Goal: Transaction & Acquisition: Book appointment/travel/reservation

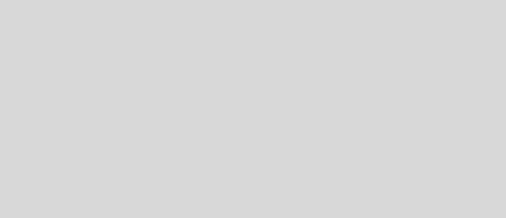
select select "pt"
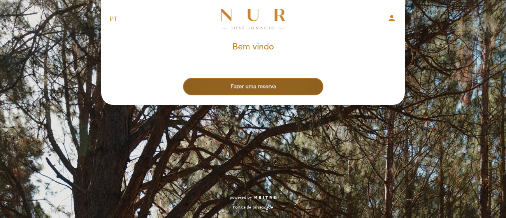
click at [280, 85] on button "Fazer uma reserva" at bounding box center [253, 86] width 140 height 17
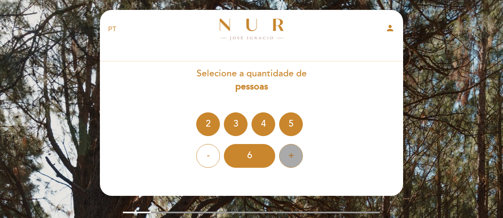
click at [288, 156] on div "+" at bounding box center [291, 156] width 24 height 24
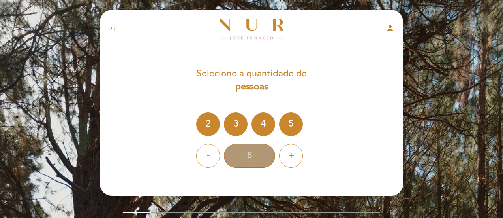
click at [252, 160] on div "8" at bounding box center [249, 156] width 51 height 24
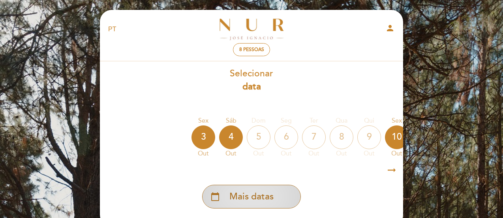
click at [226, 196] on div "calendar_today Mais datas" at bounding box center [251, 196] width 99 height 24
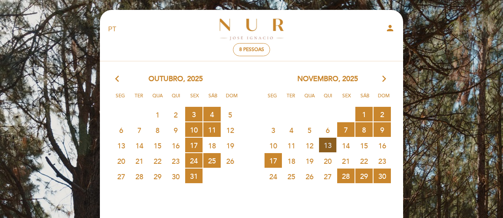
click at [334, 142] on span "13 RESERVAS DISPONÍVEIS" at bounding box center [327, 144] width 17 height 15
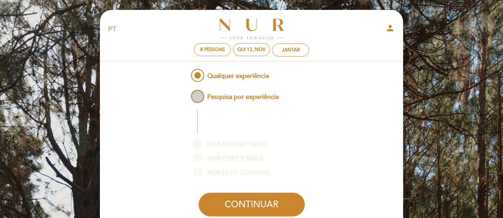
click at [244, 97] on span "Pesquisa por experiência" at bounding box center [234, 93] width 89 height 10
click at [187, 93] on input "Pesquisa por experiência" at bounding box center [184, 90] width 5 height 5
radio input "false"
radio input "true"
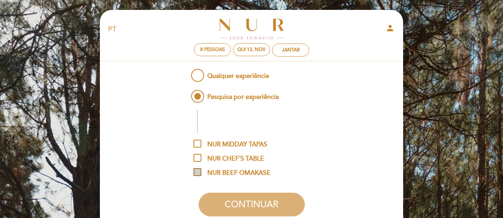
click at [243, 175] on span "NUR BEEF OMAKASE" at bounding box center [232, 173] width 77 height 10
click at [199, 173] on input "NUR BEEF OMAKASE" at bounding box center [196, 170] width 5 height 5
checkbox input "true"
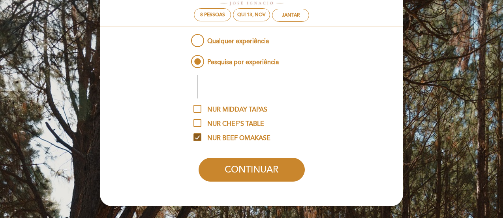
scroll to position [34, 0]
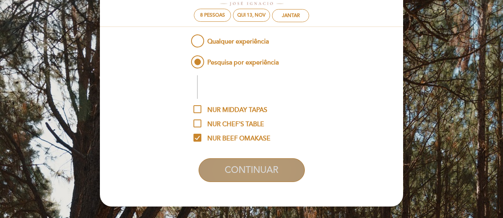
click at [257, 175] on button "CONTINUAR" at bounding box center [252, 170] width 106 height 24
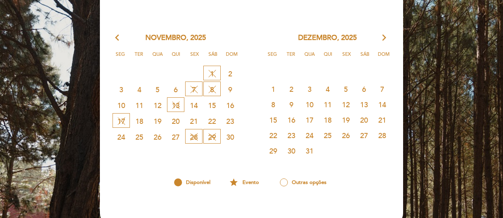
scroll to position [173, 0]
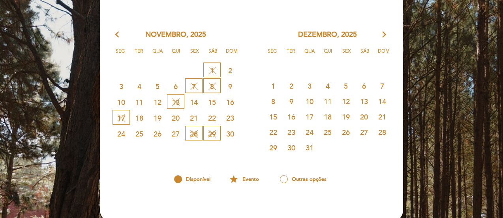
click at [197, 102] on span "14 FECHADO" at bounding box center [193, 101] width 17 height 15
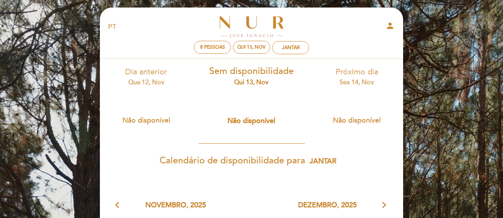
scroll to position [0, 0]
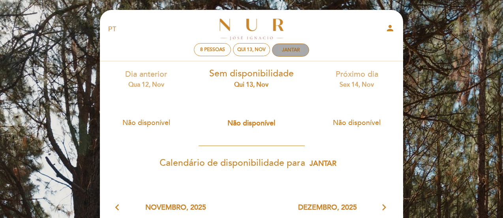
click at [281, 47] on div "Jantar" at bounding box center [291, 50] width 36 height 12
select select "? undefined:undefined ?"
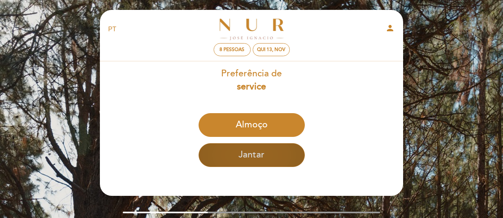
click at [250, 166] on button "Jantar" at bounding box center [252, 155] width 106 height 24
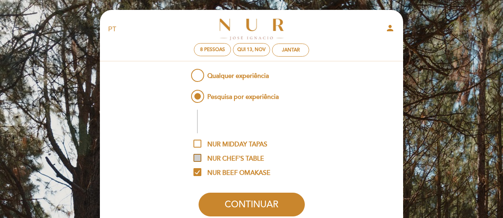
click at [246, 159] on span "NUR CHEF'S TABLE" at bounding box center [229, 159] width 71 height 10
click at [199, 159] on input "NUR CHEF'S TABLE" at bounding box center [196, 156] width 5 height 5
checkbox input "true"
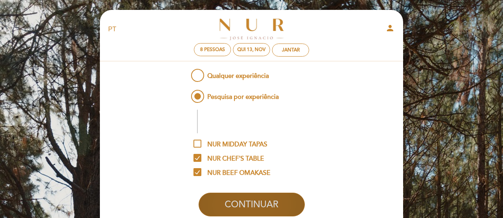
click at [251, 199] on button "CONTINUAR" at bounding box center [252, 204] width 106 height 24
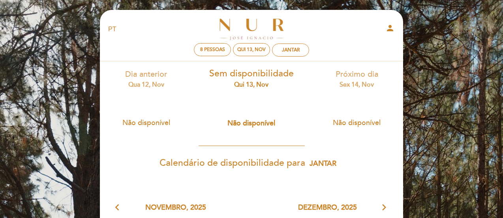
click at [390, 24] on icon "person" at bounding box center [390, 27] width 9 height 9
